Goal: Transaction & Acquisition: Purchase product/service

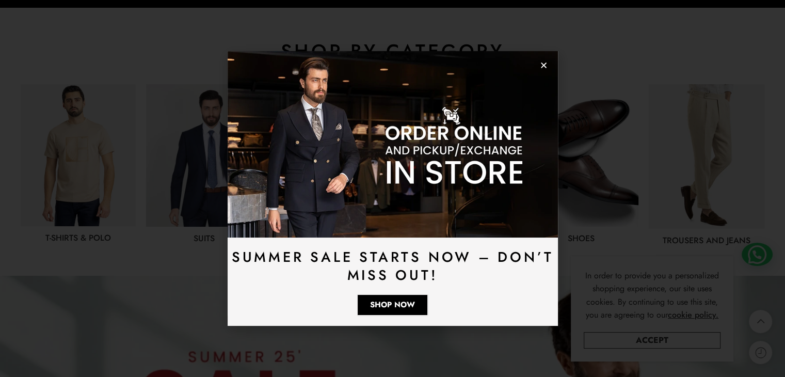
scroll to position [568, 0]
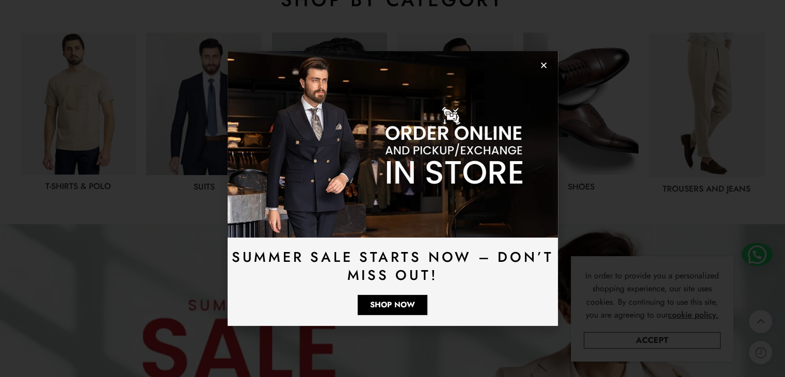
click at [549, 69] on img at bounding box center [393, 144] width 331 height 186
click at [541, 61] on div "Summer Sale Starts Now – Don’t Miss Out! Shop Now" at bounding box center [393, 188] width 331 height 274
click at [539, 66] on img at bounding box center [393, 144] width 331 height 186
click at [545, 65] on use "Close" at bounding box center [544, 66] width 6 height 6
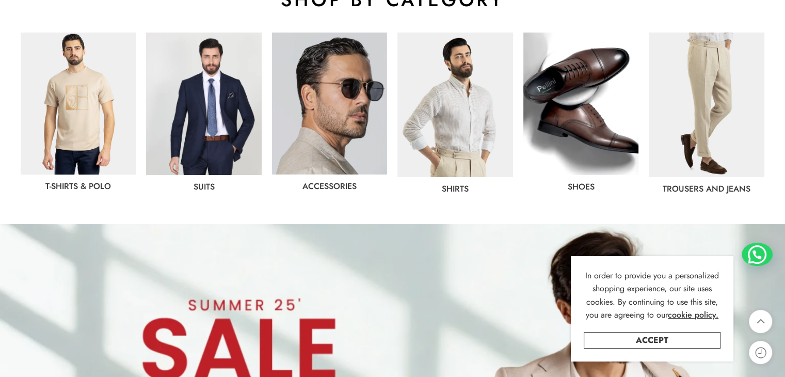
click at [78, 103] on img at bounding box center [78, 104] width 115 height 142
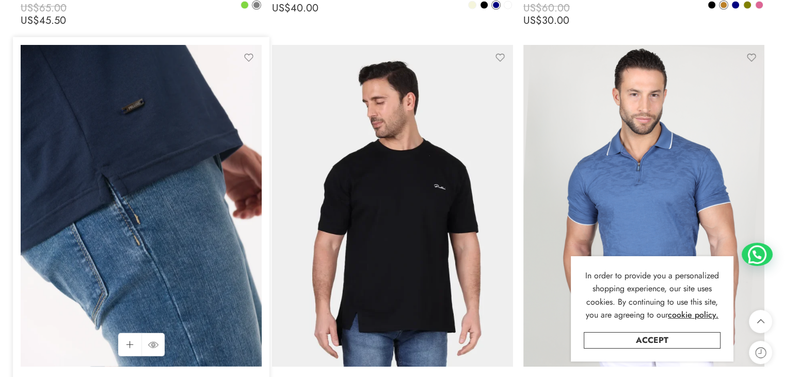
scroll to position [2531, 0]
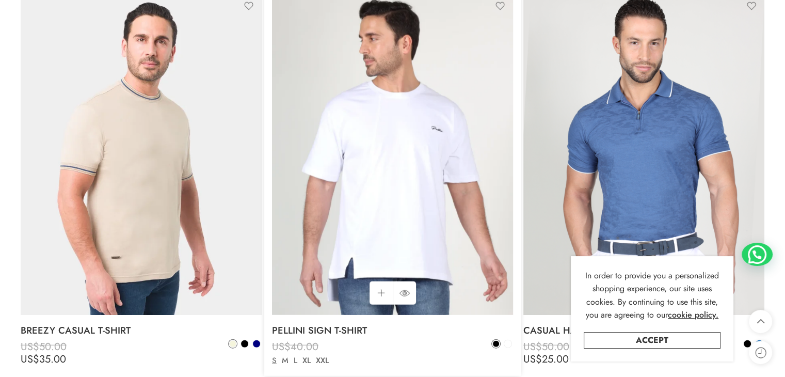
click at [355, 190] on img at bounding box center [392, 154] width 241 height 322
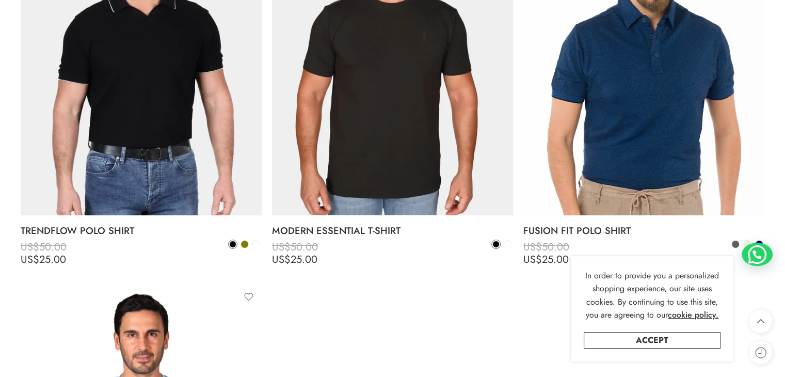
scroll to position [3853, 0]
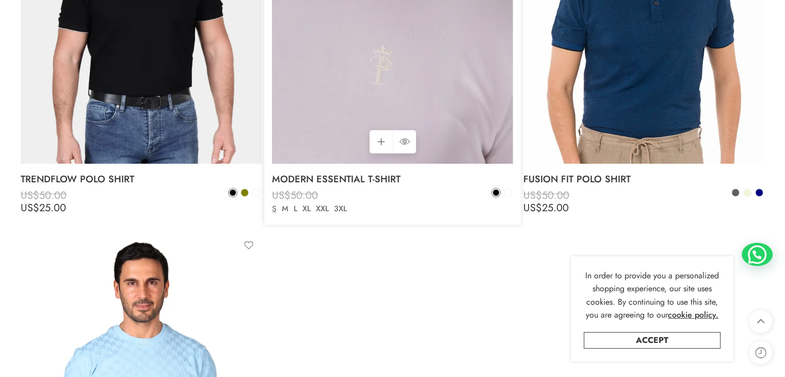
click at [417, 82] on img at bounding box center [392, 3] width 241 height 322
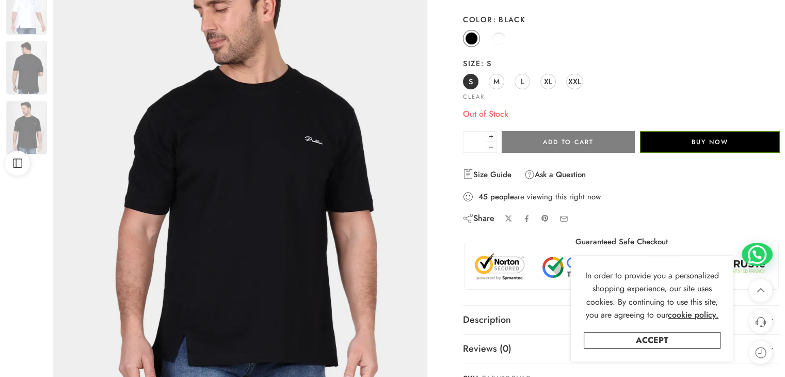
scroll to position [103, 0]
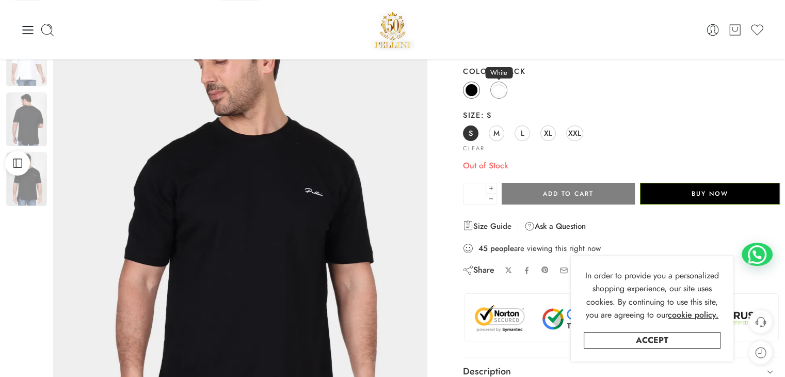
click at [496, 91] on span at bounding box center [499, 90] width 13 height 13
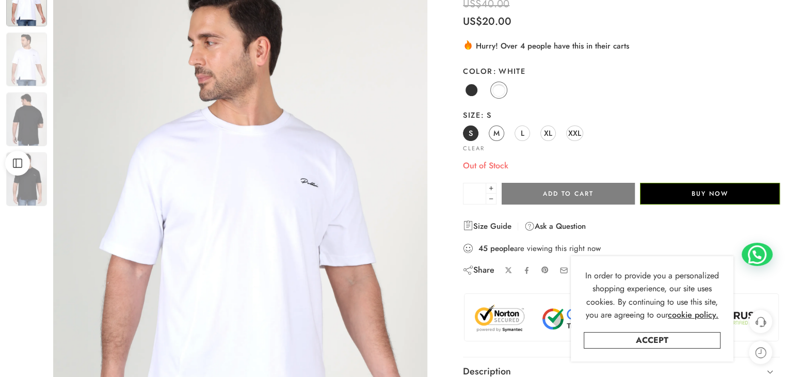
click at [491, 132] on link "M" at bounding box center [496, 132] width 15 height 15
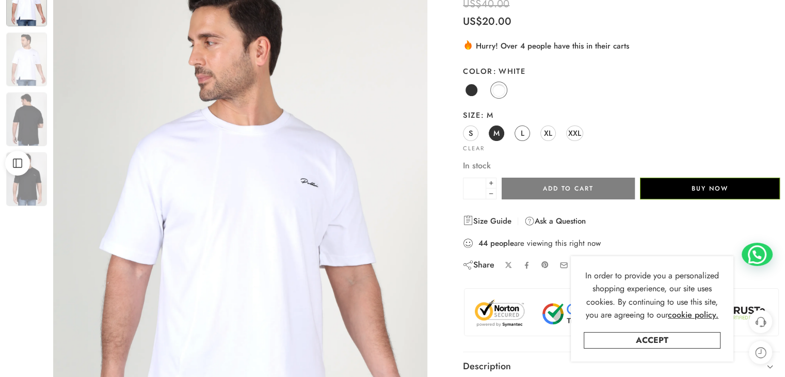
click at [520, 133] on link "L" at bounding box center [522, 132] width 15 height 15
click at [546, 132] on span "XL" at bounding box center [548, 133] width 8 height 14
click at [584, 132] on div "S M L XL XXL" at bounding box center [621, 133] width 317 height 19
click at [468, 133] on link "S" at bounding box center [470, 132] width 15 height 15
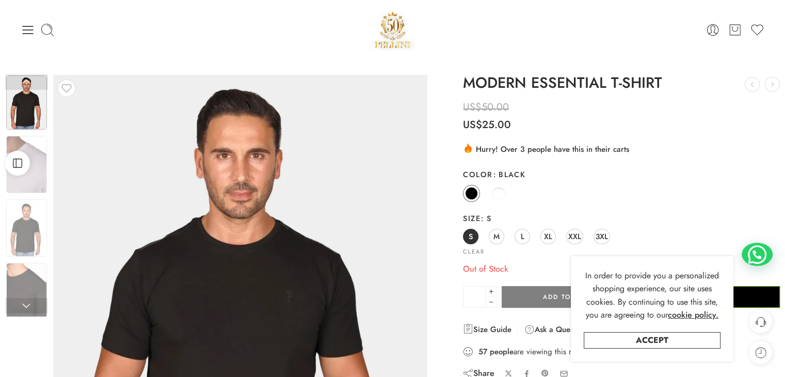
scroll to position [155, 0]
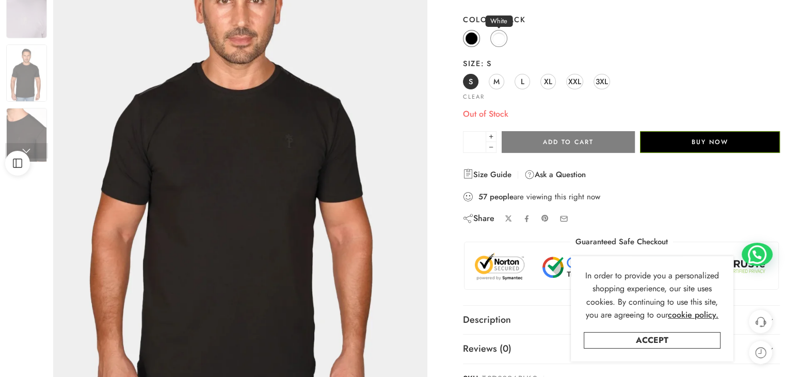
click at [499, 37] on span at bounding box center [499, 38] width 13 height 13
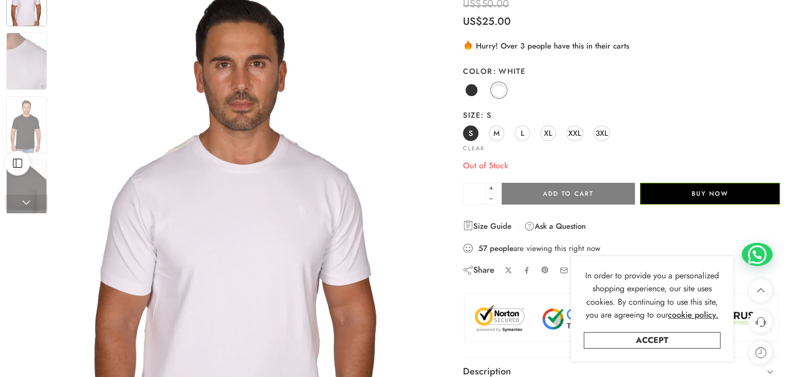
scroll to position [52, 0]
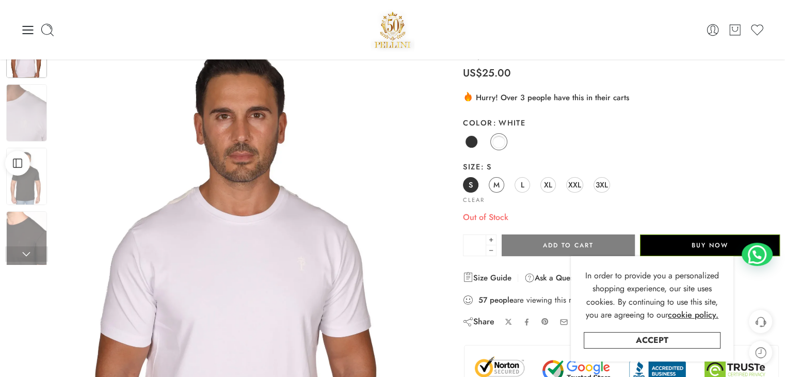
click at [495, 182] on span "M" at bounding box center [497, 185] width 6 height 14
click at [523, 190] on span "L" at bounding box center [523, 185] width 4 height 14
click at [552, 184] on span "XL" at bounding box center [548, 185] width 8 height 14
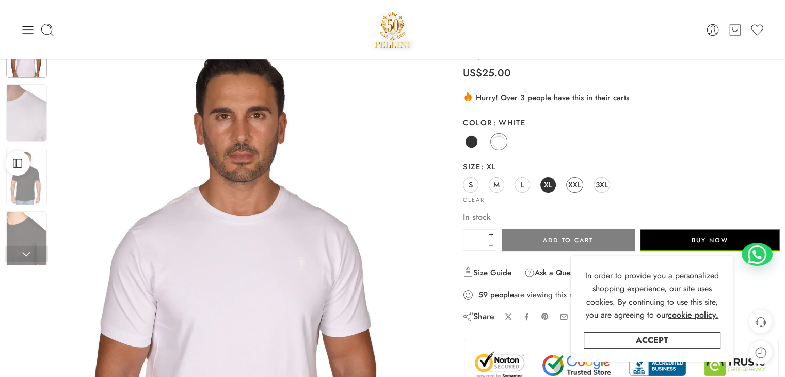
click at [575, 187] on span "XXL" at bounding box center [575, 185] width 13 height 14
click at [469, 136] on span at bounding box center [472, 142] width 12 height 12
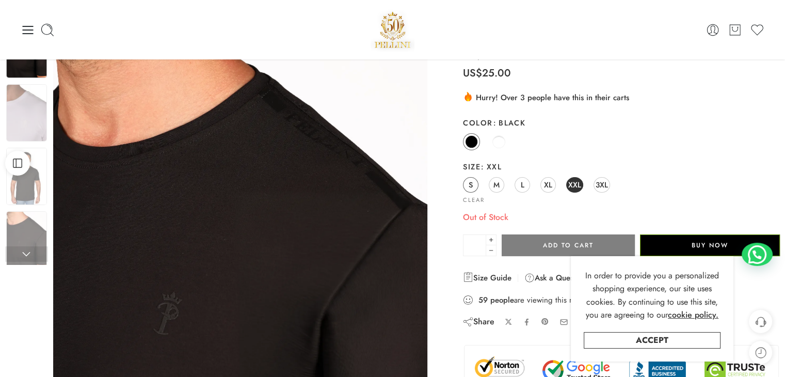
click at [476, 185] on link "S" at bounding box center [470, 184] width 15 height 15
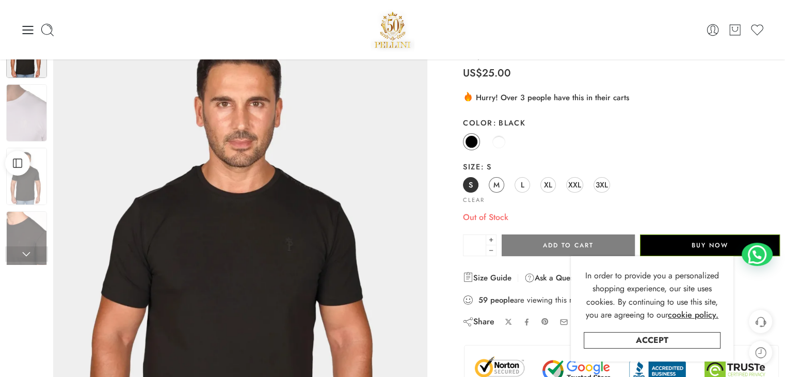
click at [493, 186] on link "M" at bounding box center [496, 184] width 15 height 15
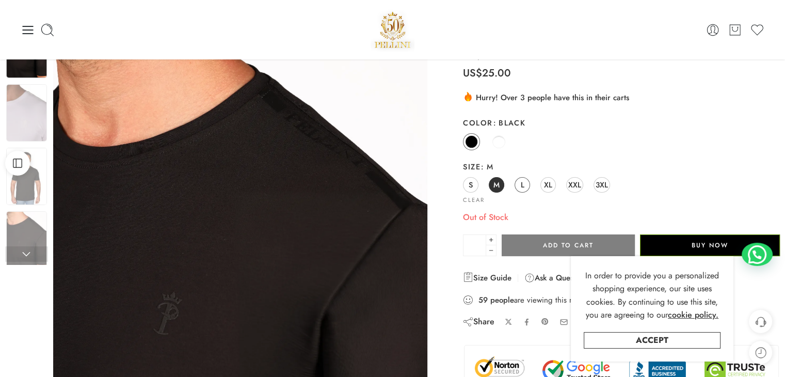
click at [516, 185] on link "L" at bounding box center [522, 184] width 15 height 15
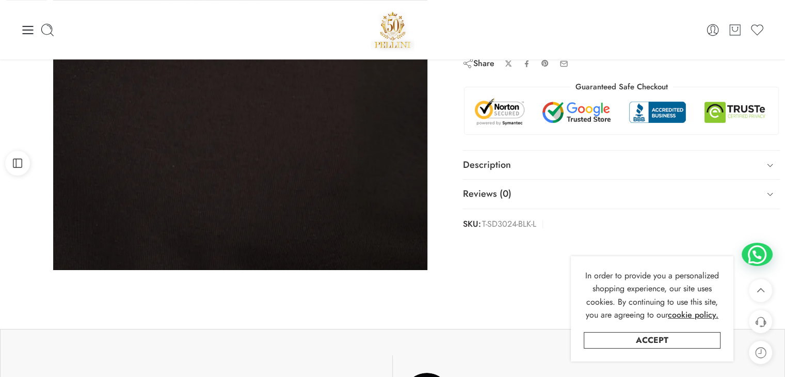
scroll to position [103, 0]
